Goal: Transaction & Acquisition: Purchase product/service

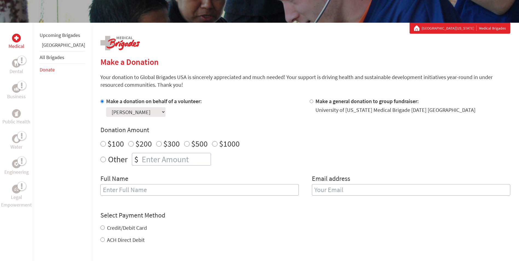
scroll to position [82, 0]
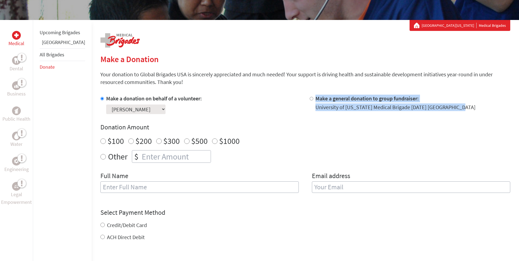
drag, startPoint x: 464, startPoint y: 110, endPoint x: 309, endPoint y: 111, distance: 155.3
click at [255, 111] on div "Make a general donation to group fundraiser: University of [US_STATE] Medical B…" at bounding box center [409, 104] width 200 height 19
drag, startPoint x: 309, startPoint y: 111, endPoint x: 327, endPoint y: 110, distance: 18.9
click at [255, 110] on div "University of [US_STATE] Medical Brigade [DATE] [GEOGRAPHIC_DATA]" at bounding box center [395, 107] width 160 height 8
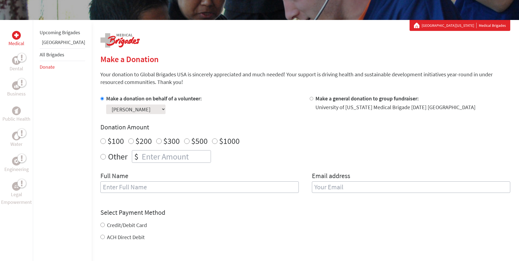
click at [255, 107] on div "University of [US_STATE] Medical Brigade [DATE] [GEOGRAPHIC_DATA]" at bounding box center [395, 107] width 160 height 8
drag, startPoint x: 324, startPoint y: 107, endPoint x: 461, endPoint y: 103, distance: 136.2
click at [255, 103] on div "Make a general donation to group fundraiser: University of [US_STATE] Medical B…" at bounding box center [409, 104] width 200 height 19
drag, startPoint x: 458, startPoint y: 108, endPoint x: 310, endPoint y: 112, distance: 148.5
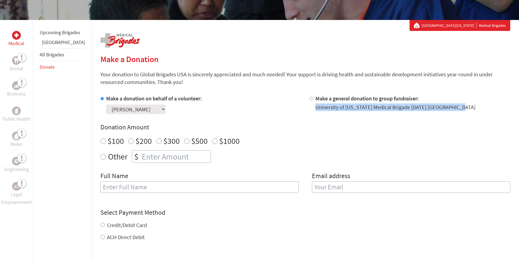
click at [255, 112] on div "Make a general donation to group fundraiser: University of [US_STATE] Medical B…" at bounding box center [409, 104] width 200 height 19
copy div "University of [US_STATE] Medical Brigade [DATE] [GEOGRAPHIC_DATA]"
